Goal: Task Accomplishment & Management: Complete application form

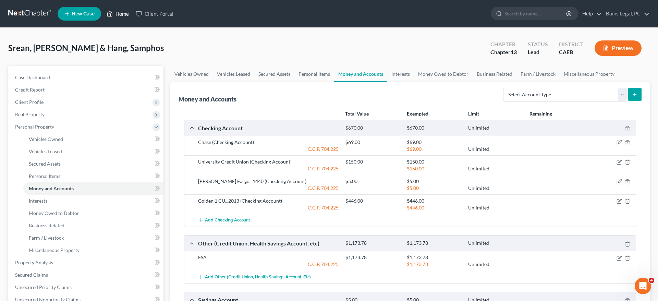
click at [124, 12] on link "Home" at bounding box center [117, 14] width 29 height 12
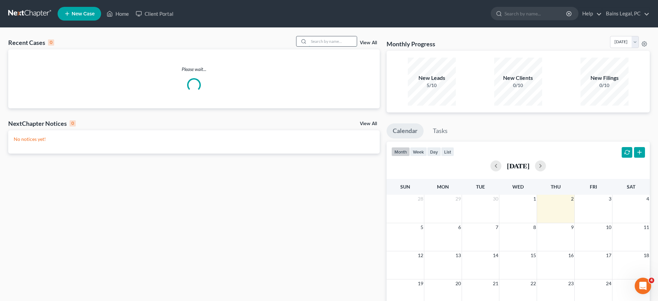
click at [332, 42] on input "search" at bounding box center [333, 41] width 48 height 10
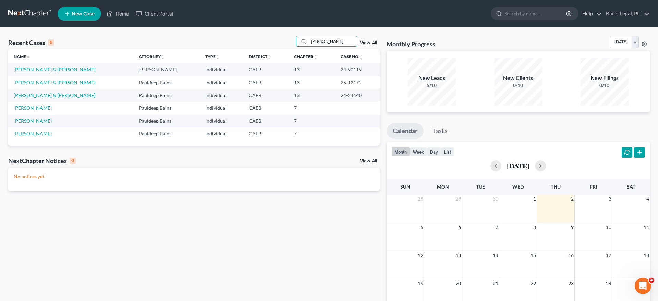
type input "[PERSON_NAME]"
click at [55, 69] on link "[PERSON_NAME] & [PERSON_NAME]" at bounding box center [55, 69] width 82 height 6
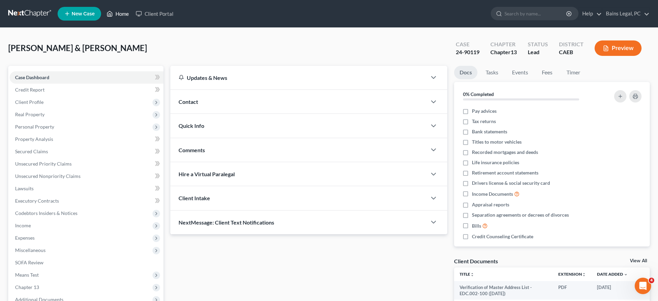
click at [125, 15] on link "Home" at bounding box center [117, 14] width 29 height 12
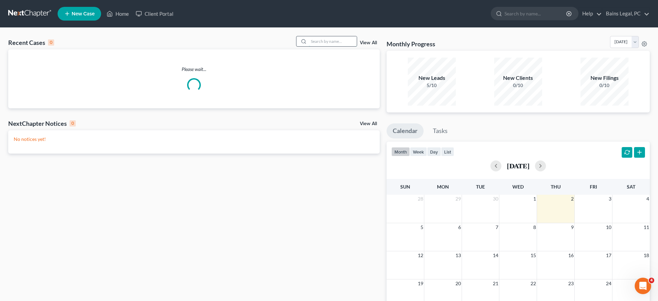
click at [344, 44] on input "search" at bounding box center [333, 41] width 48 height 10
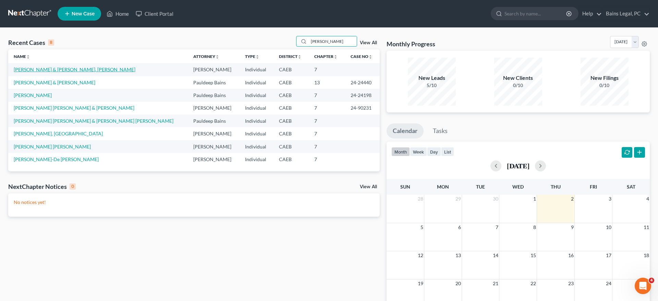
type input "[PERSON_NAME]"
click at [75, 82] on link "[PERSON_NAME] & [PERSON_NAME]" at bounding box center [55, 82] width 82 height 6
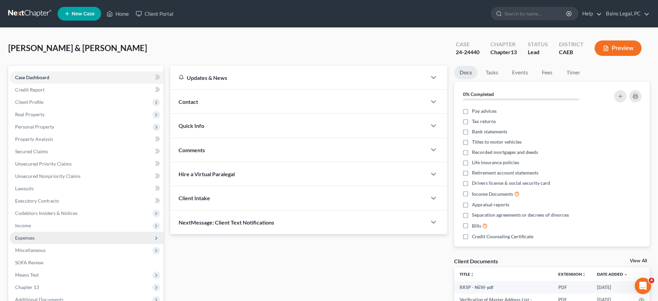
click at [46, 230] on span "Income" at bounding box center [87, 225] width 154 height 12
click at [52, 238] on span "Employment Income" at bounding box center [51, 238] width 44 height 6
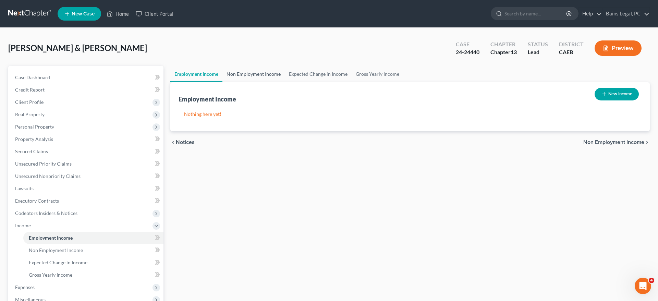
click at [240, 75] on link "Non Employment Income" at bounding box center [253, 74] width 62 height 16
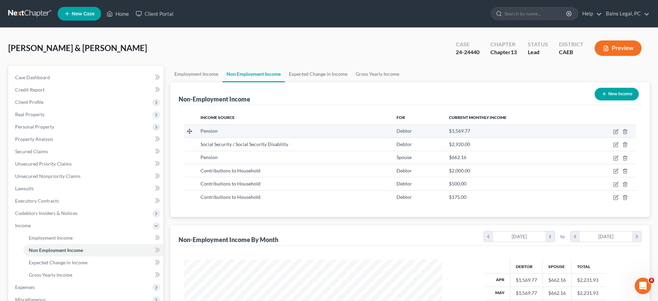
scroll to position [129, 272]
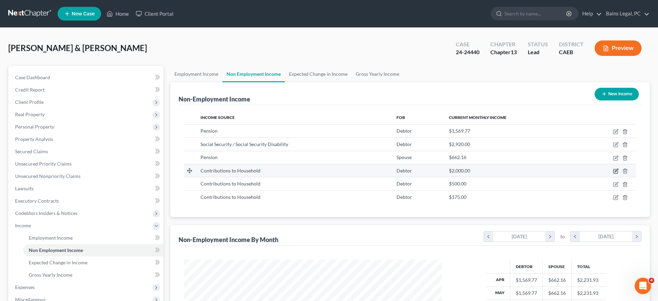
click at [614, 170] on icon "button" at bounding box center [615, 170] width 5 height 5
select select "8"
select select "0"
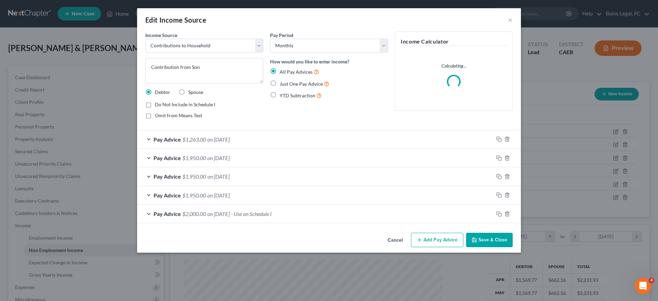
click at [501, 242] on button "Save & Close" at bounding box center [489, 240] width 47 height 14
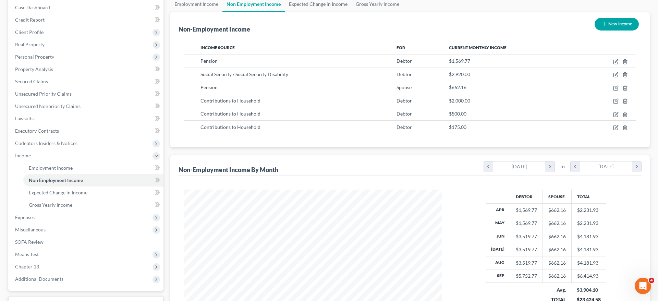
scroll to position [151, 0]
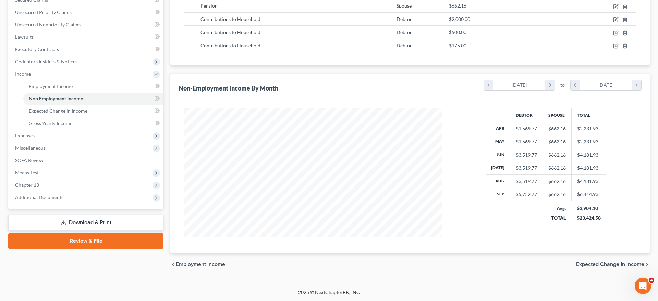
drag, startPoint x: 81, startPoint y: 227, endPoint x: 102, endPoint y: 217, distance: 22.7
click at [82, 224] on link "Download & Print" at bounding box center [85, 222] width 155 height 16
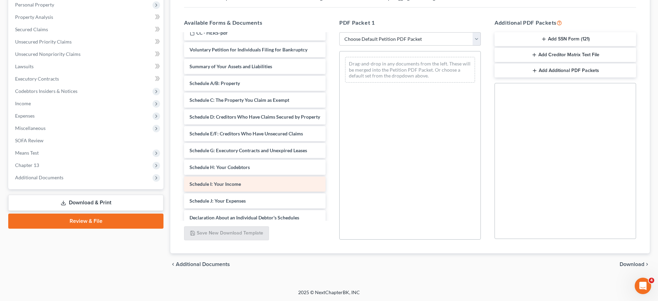
scroll to position [105, 0]
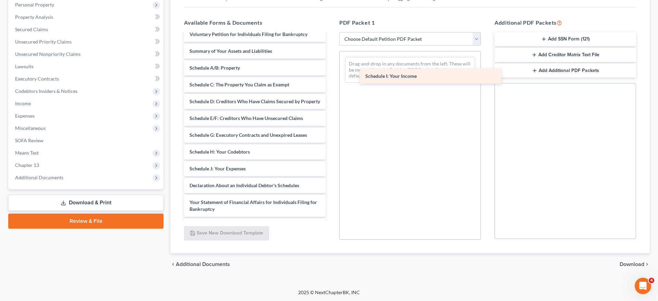
drag, startPoint x: 227, startPoint y: 169, endPoint x: 403, endPoint y: 76, distance: 198.9
click at [331, 76] on div "Schedule I: Your Income RRSP - NEW-pdf Verification of Master Address List - ED…" at bounding box center [254, 118] width 152 height 378
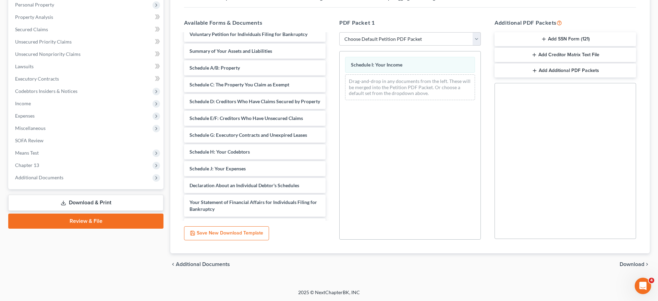
click at [626, 263] on span "Download" at bounding box center [631, 263] width 25 height 5
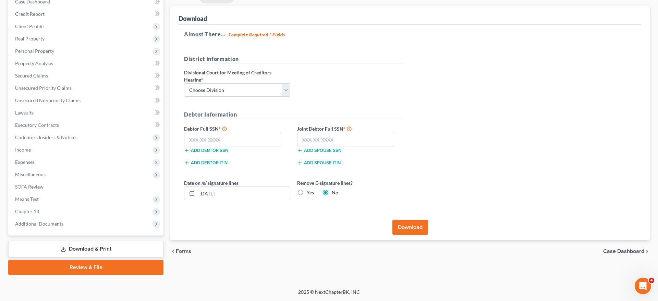
scroll to position [75, 0]
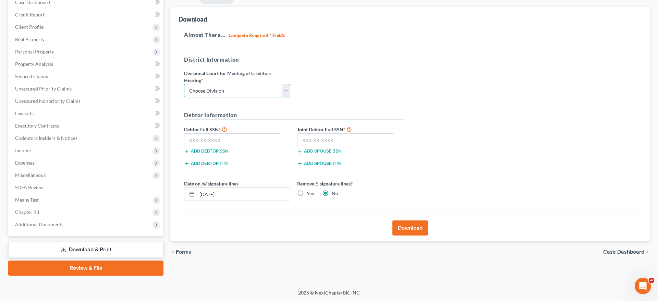
click at [184, 84] on select "Choose Division Fresno Modesto [GEOGRAPHIC_DATA]" at bounding box center [237, 91] width 106 height 14
select select "2"
click option "[GEOGRAPHIC_DATA]" at bounding box center [0, 0] width 0 height 0
drag, startPoint x: 217, startPoint y: 137, endPoint x: 247, endPoint y: 147, distance: 32.0
click at [220, 138] on input "text" at bounding box center [232, 140] width 97 height 14
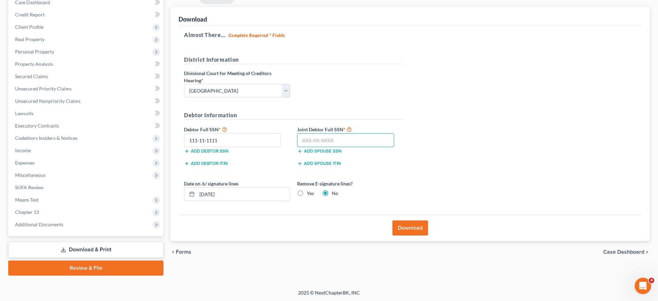
type input "111-11-1111"
click at [335, 142] on input "111" at bounding box center [345, 140] width 97 height 14
type input "111-11-1111"
click at [406, 228] on button "Download" at bounding box center [410, 227] width 36 height 15
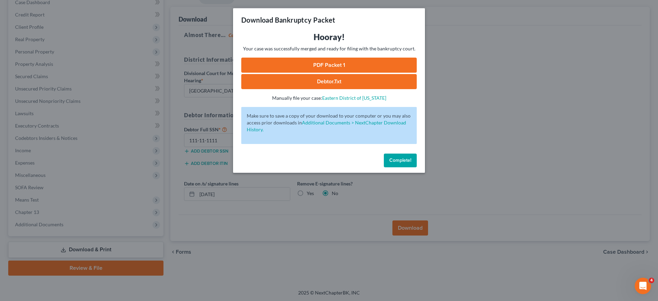
click at [278, 65] on link "PDF Packet 1" at bounding box center [328, 65] width 175 height 15
drag, startPoint x: 419, startPoint y: 163, endPoint x: 216, endPoint y: 160, distance: 202.8
click at [418, 161] on div "Complete!" at bounding box center [329, 162] width 192 height 22
click at [50, 149] on div "Download Bankruptcy Packet Hooray! Your case was successfully merged and ready …" at bounding box center [329, 150] width 658 height 301
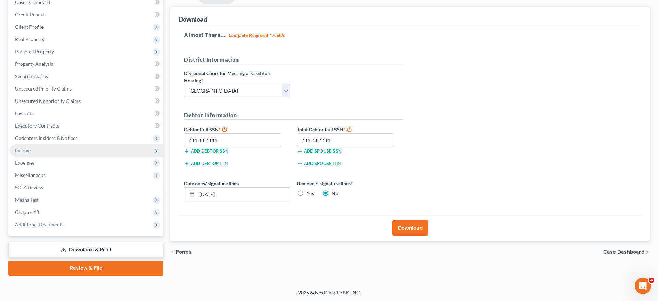
click at [44, 149] on span "Income" at bounding box center [87, 150] width 154 height 12
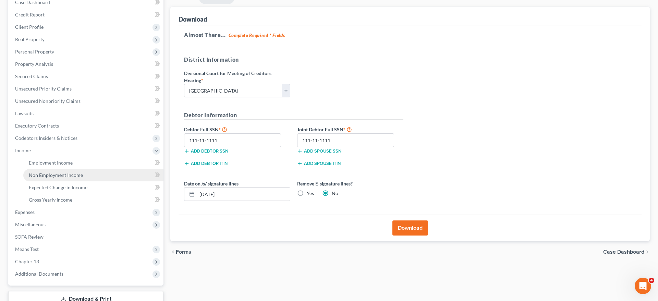
click at [55, 178] on link "Non Employment Income" at bounding box center [93, 175] width 140 height 12
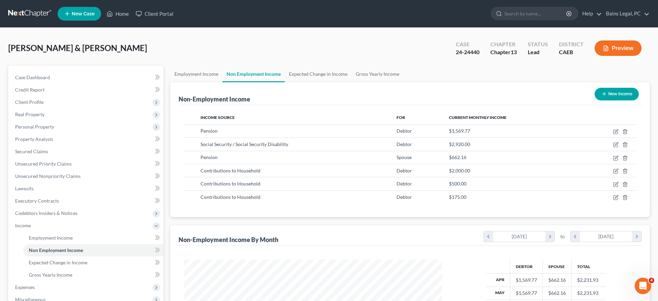
scroll to position [151, 0]
